Goal: Information Seeking & Learning: Compare options

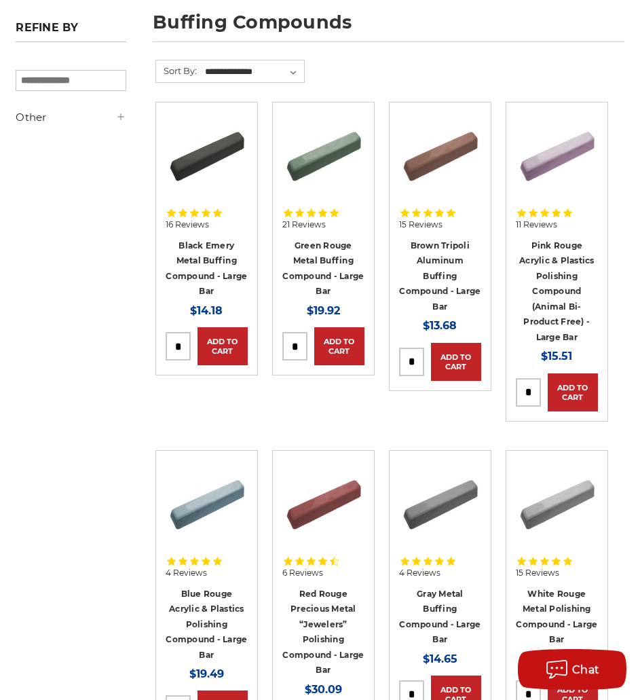
scroll to position [272, 0]
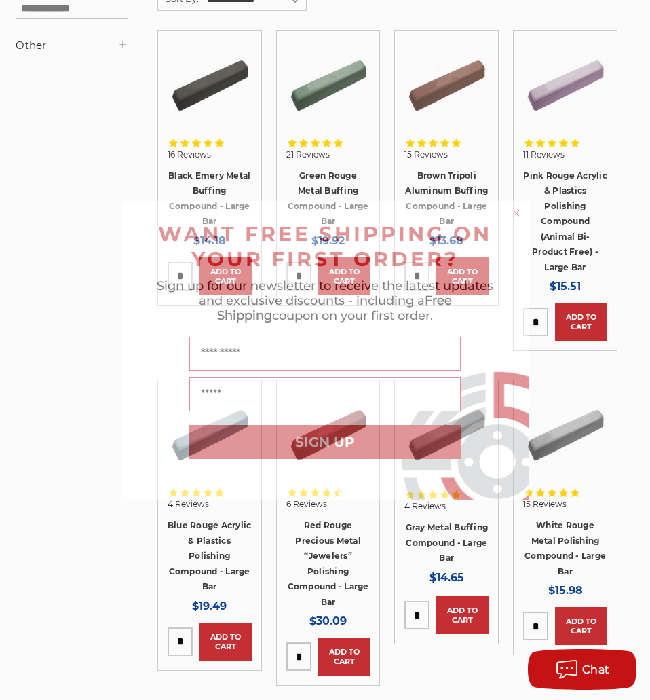
click at [516, 213] on icon "Close dialog" at bounding box center [516, 212] width 5 height 5
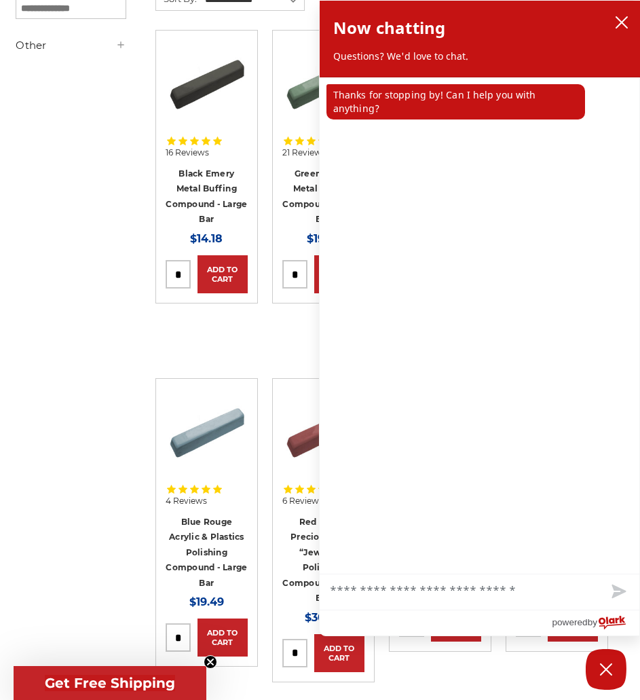
click at [620, 24] on icon "close chatbox" at bounding box center [622, 22] width 11 height 11
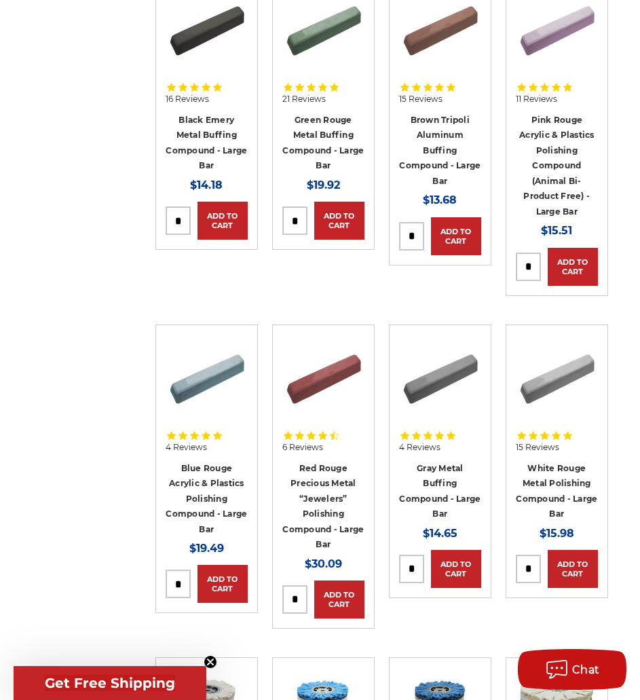
scroll to position [340, 0]
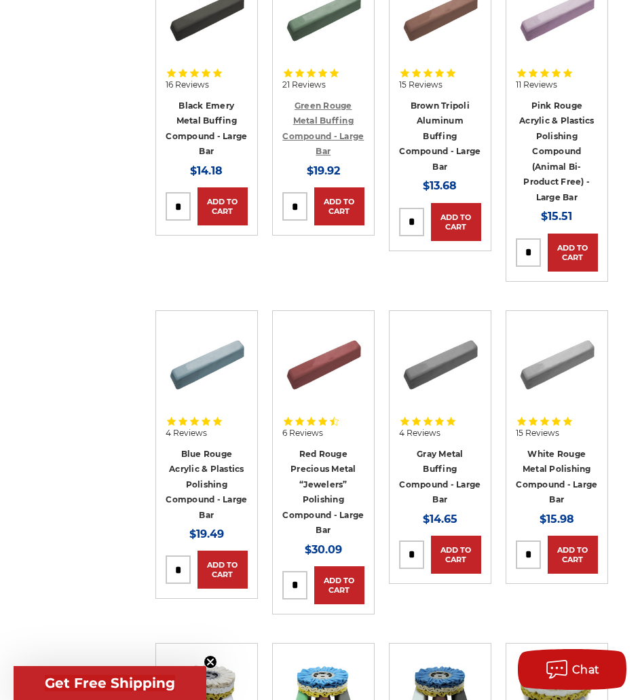
click at [346, 102] on link "Green Rouge Metal Buffing Compound - Large Bar" at bounding box center [322, 128] width 81 height 56
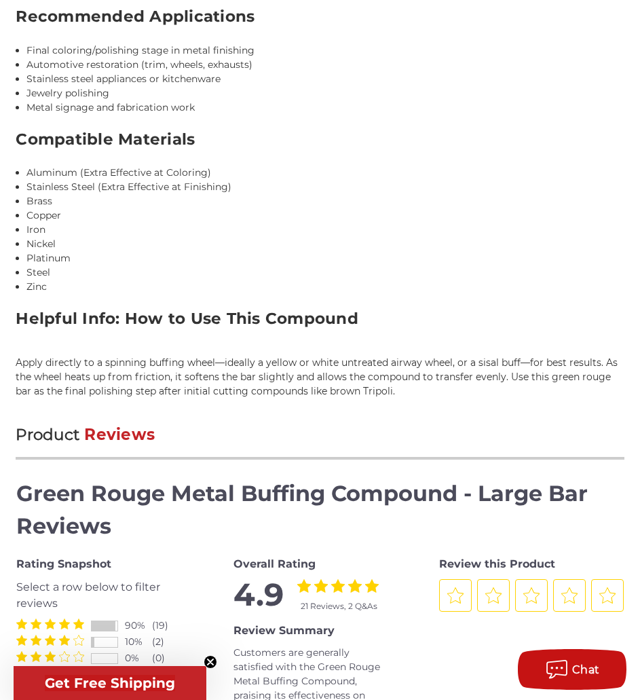
scroll to position [1222, 0]
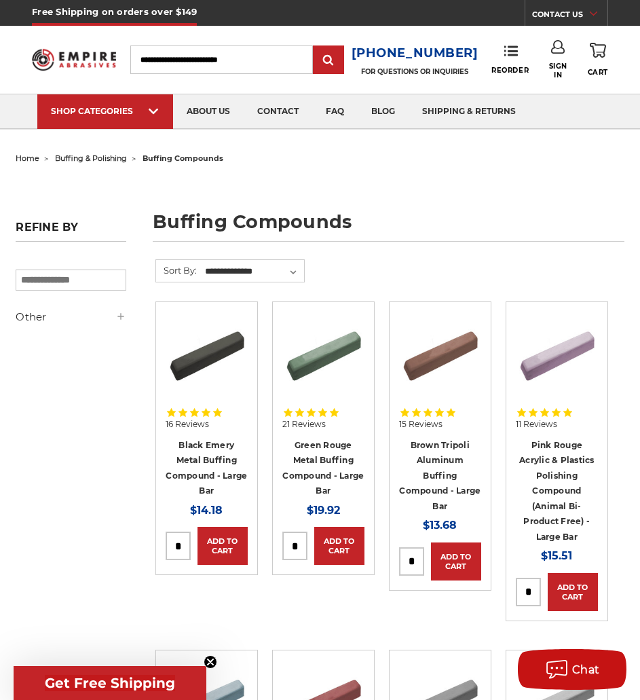
click at [105, 158] on span "buffing & polishing" at bounding box center [91, 158] width 72 height 10
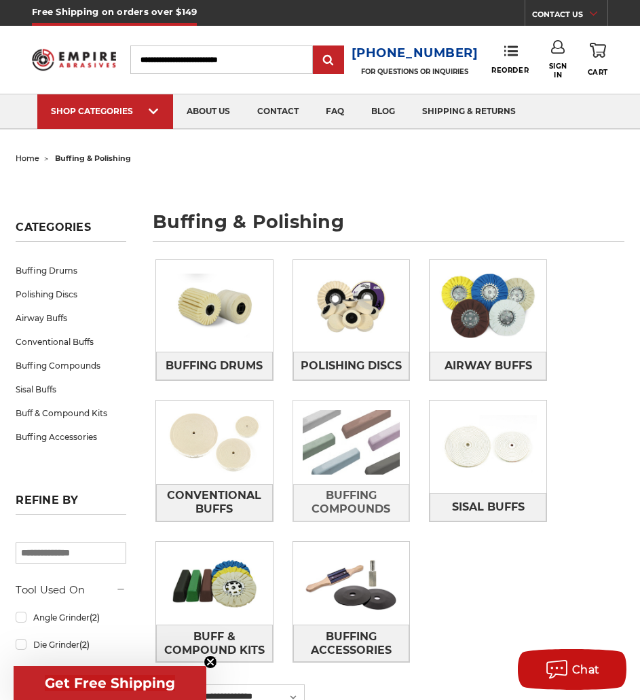
click at [372, 453] on img at bounding box center [351, 442] width 117 height 83
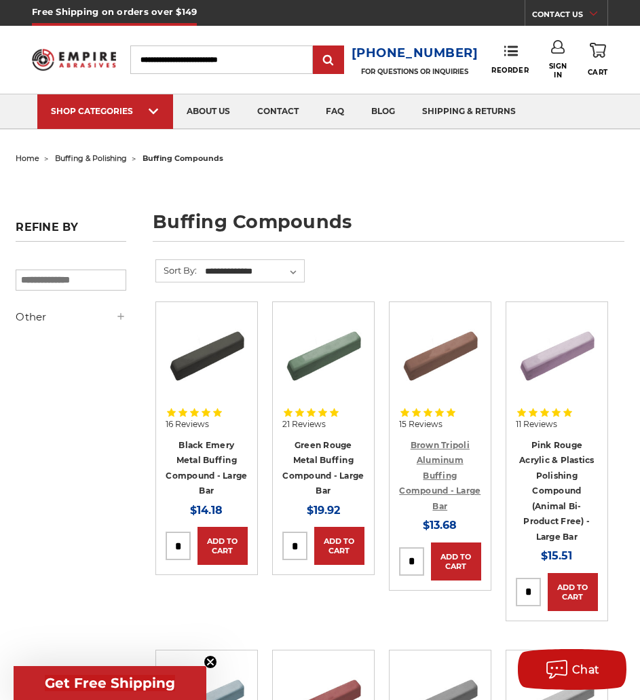
click at [439, 463] on link "Brown Tripoli Aluminum Buffing Compound - Large Bar" at bounding box center [439, 475] width 81 height 71
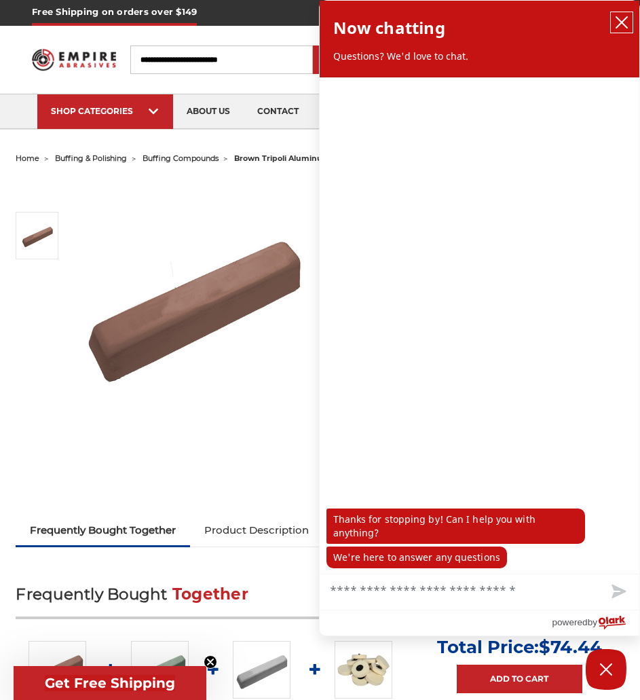
click at [616, 16] on icon "close chatbox" at bounding box center [622, 23] width 14 height 14
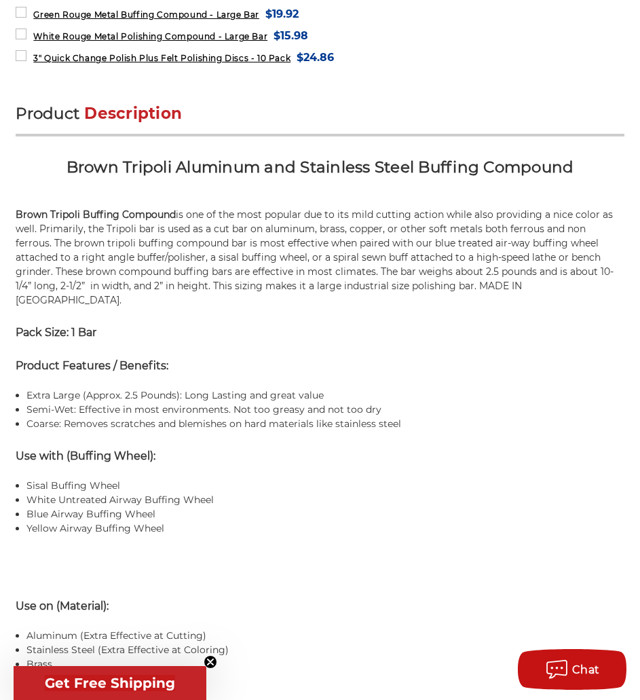
scroll to position [747, 0]
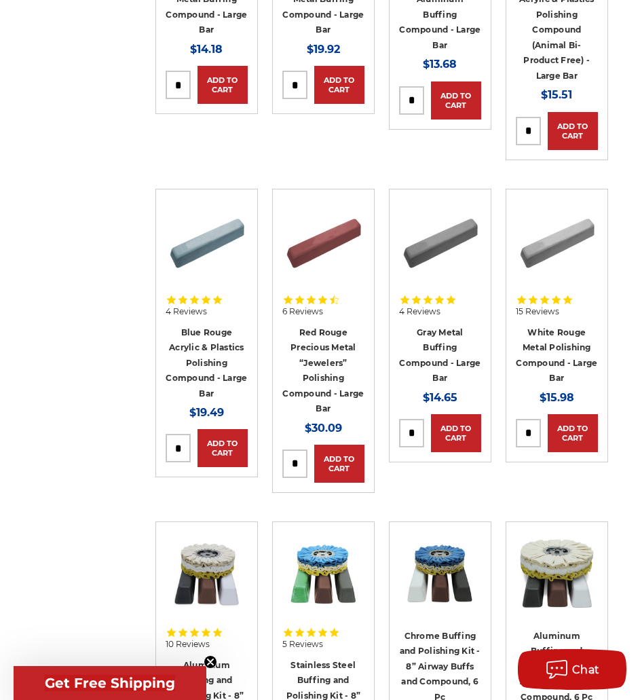
scroll to position [543, 0]
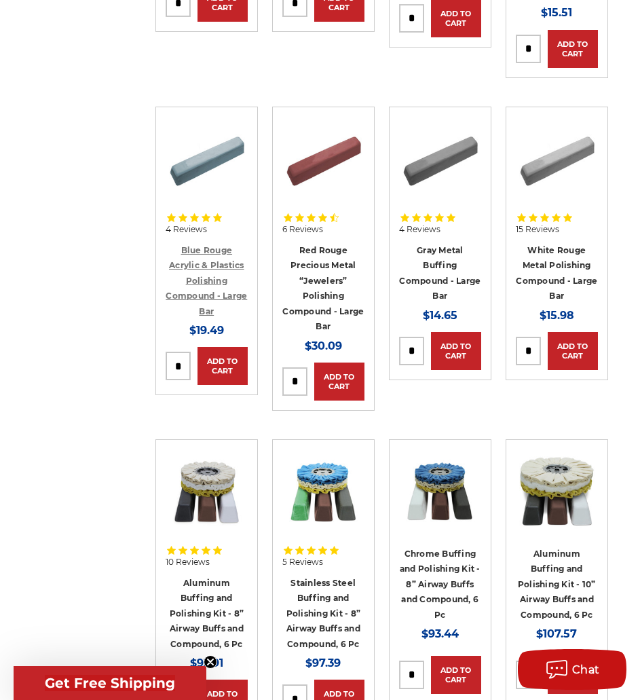
click at [219, 278] on link "Blue Rouge Acrylic & Plastics Polishing Compound - Large Bar" at bounding box center [206, 280] width 81 height 71
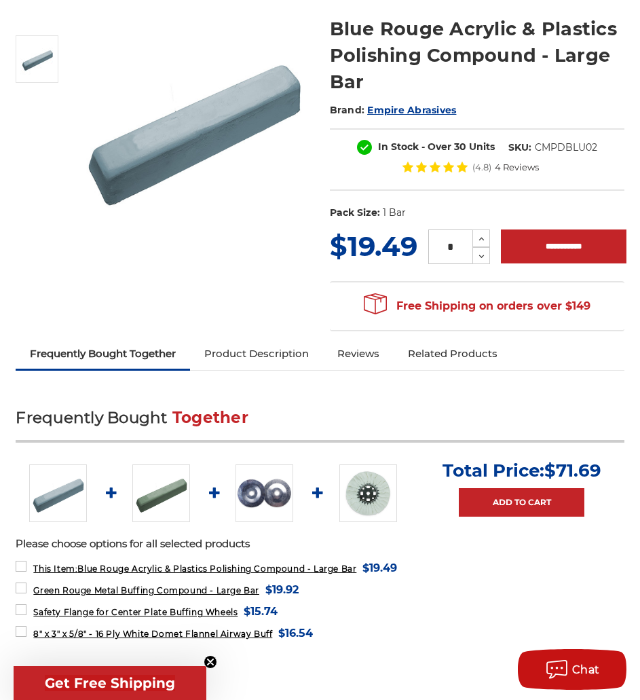
scroll to position [272, 0]
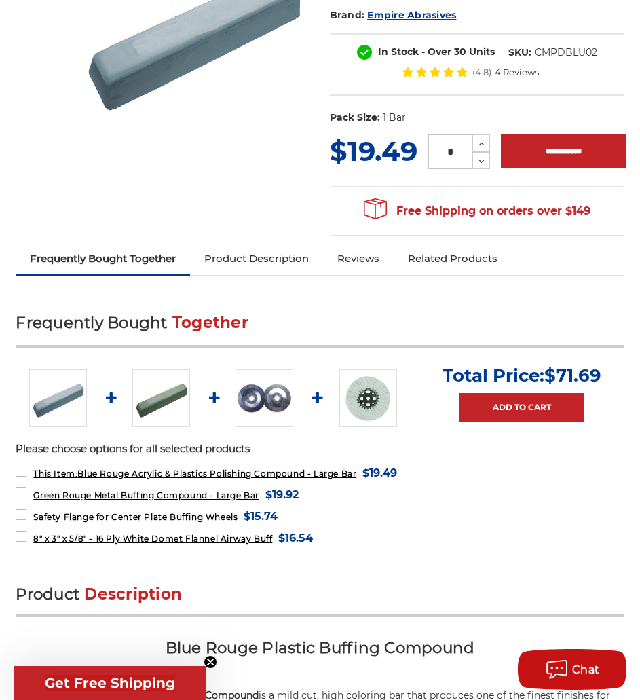
click at [272, 402] on img at bounding box center [265, 398] width 58 height 58
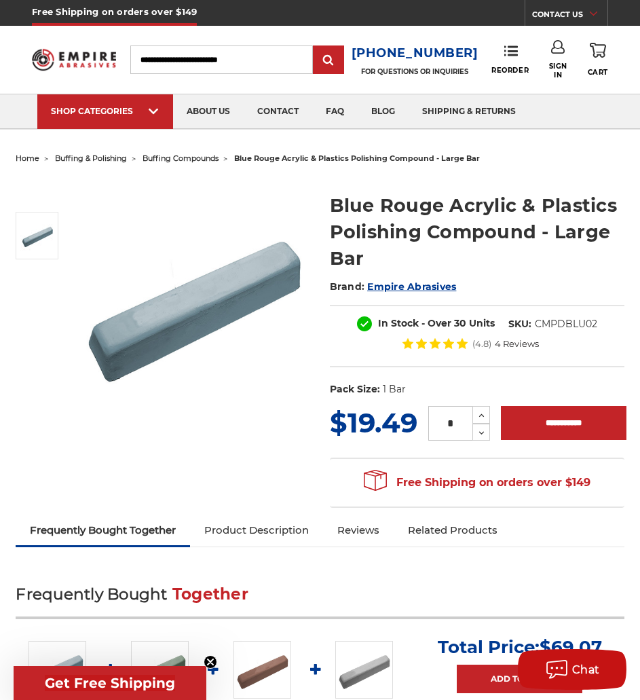
click at [168, 158] on span "buffing compounds" at bounding box center [181, 158] width 76 height 10
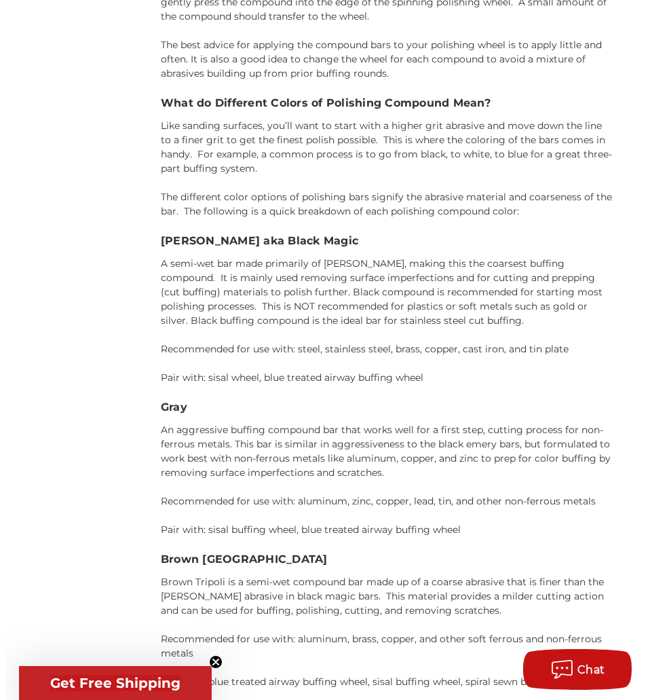
scroll to position [1907, 0]
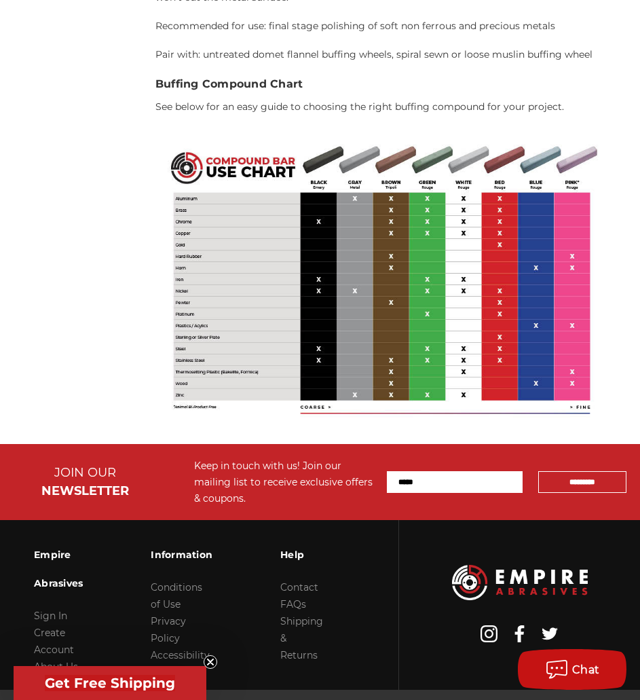
scroll to position [3353, 0]
